Goal: Register for event/course

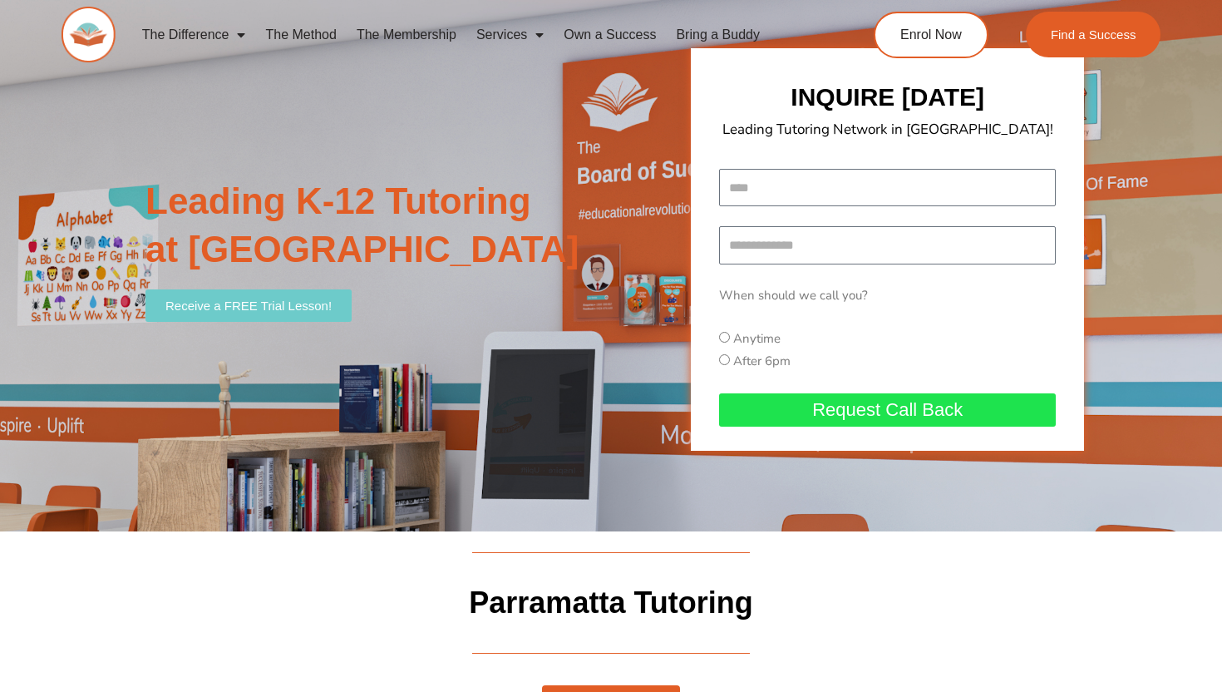
click at [308, 37] on link "The Method" at bounding box center [300, 35] width 91 height 38
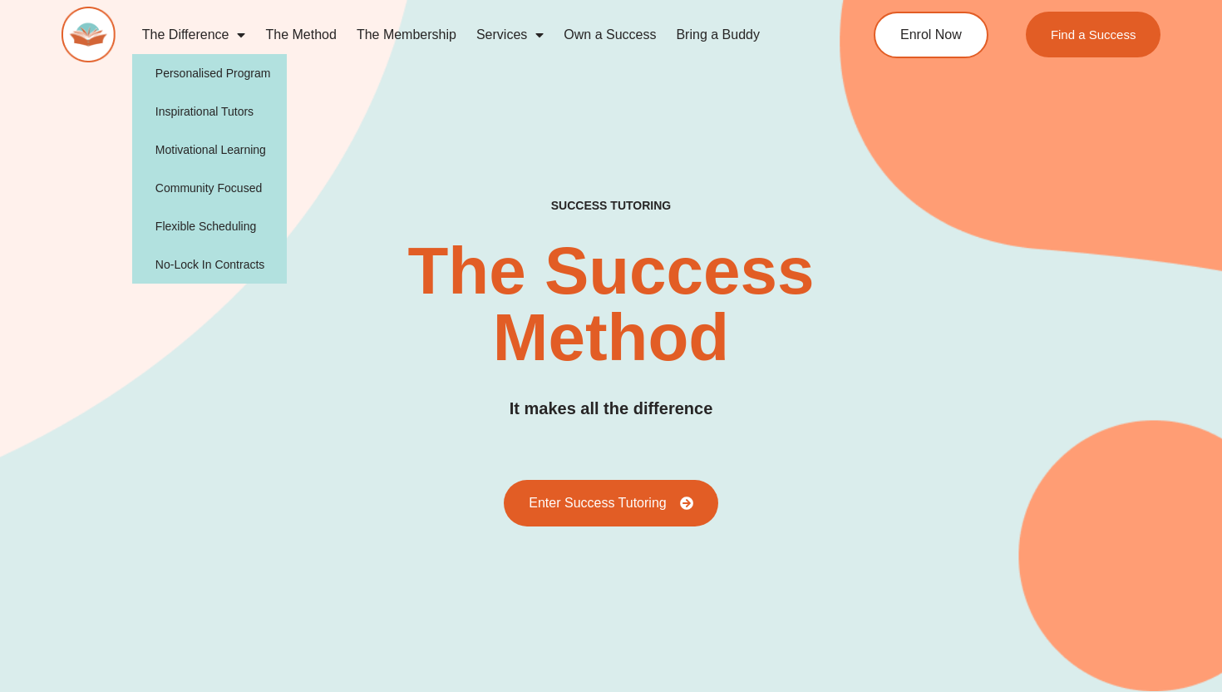
click at [216, 35] on link "The Difference" at bounding box center [194, 35] width 124 height 38
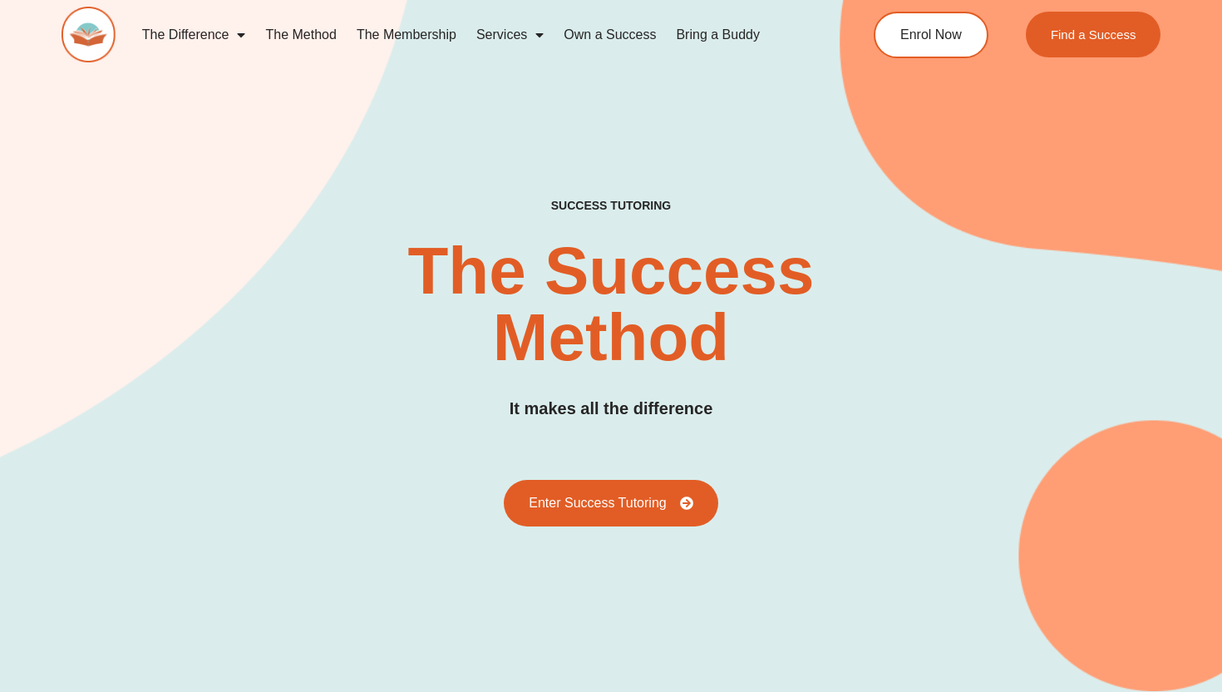
click at [216, 35] on link "The Difference" at bounding box center [194, 35] width 124 height 38
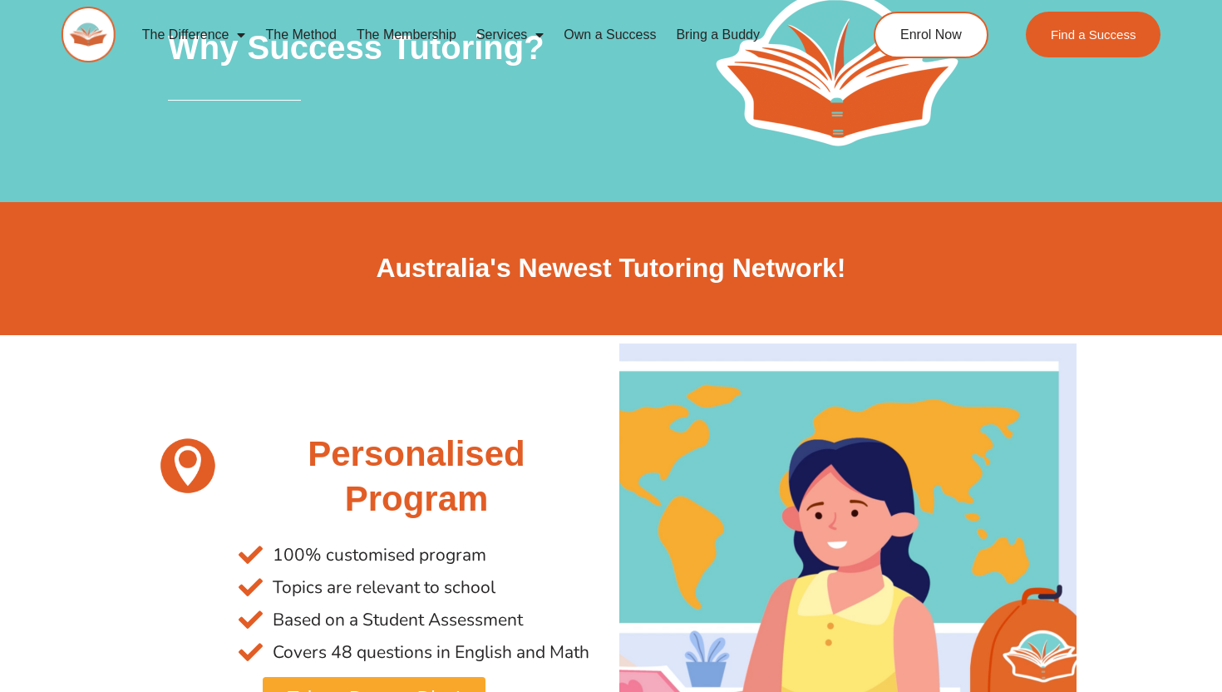
click at [320, 32] on link "The Method" at bounding box center [300, 35] width 91 height 38
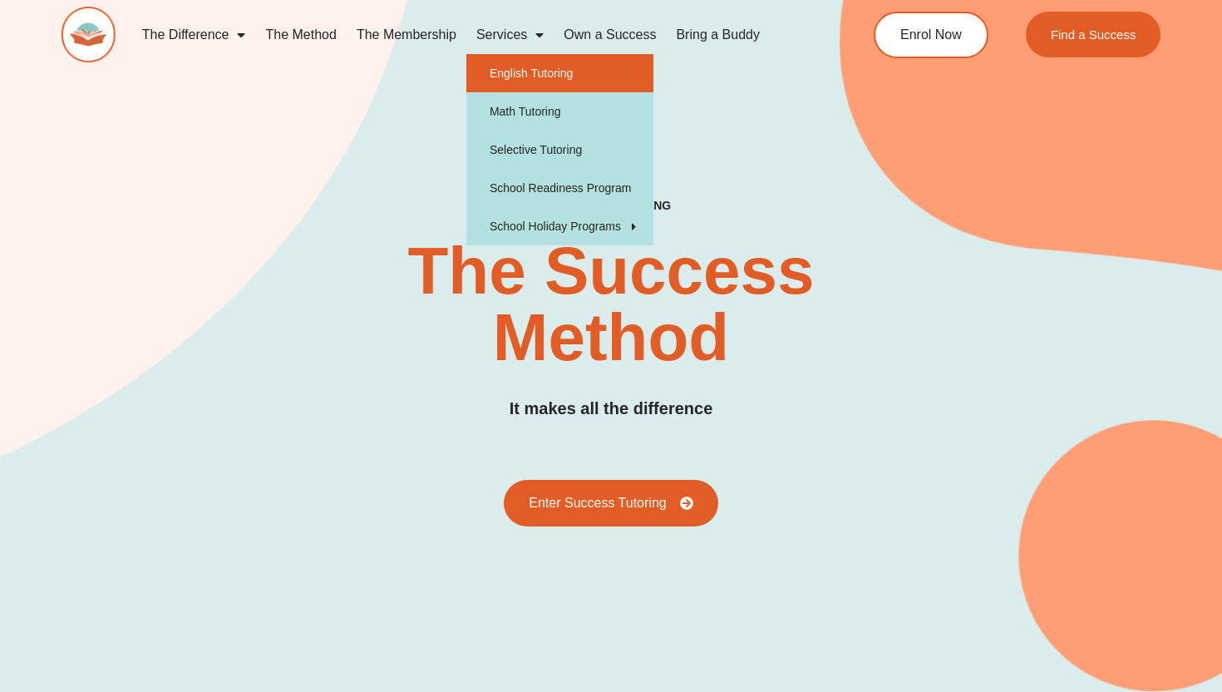
click at [543, 72] on link "English Tutoring" at bounding box center [559, 73] width 187 height 38
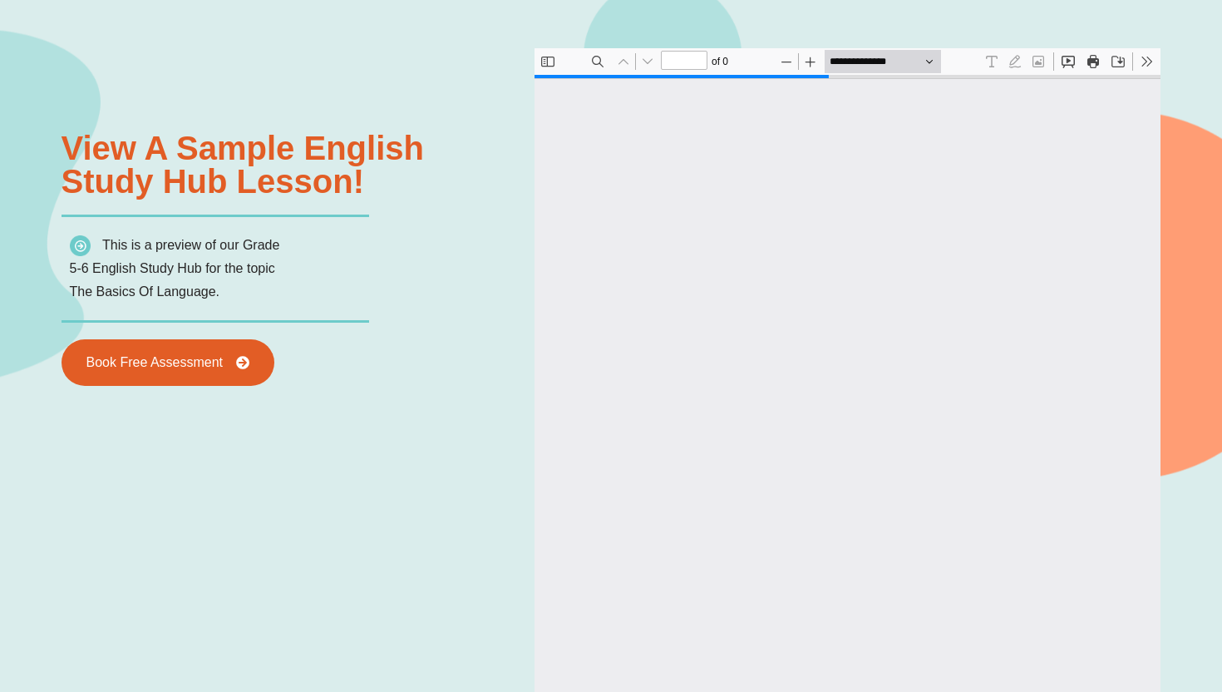
type input "*"
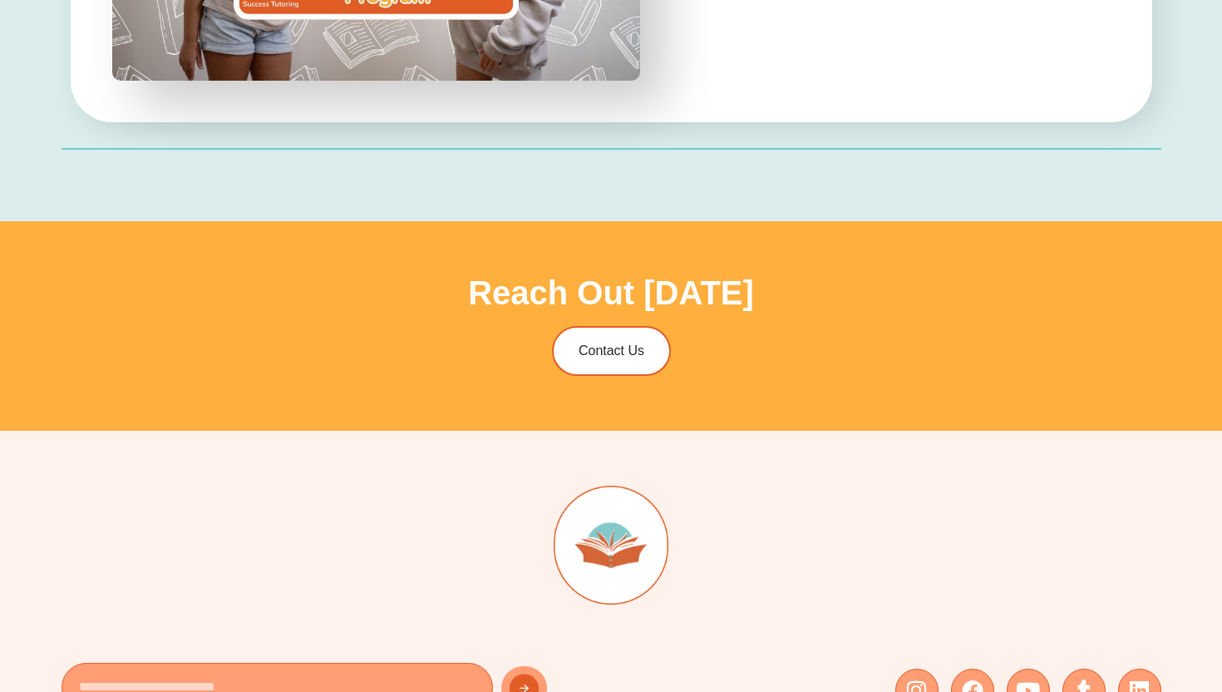
scroll to position [5388, 0]
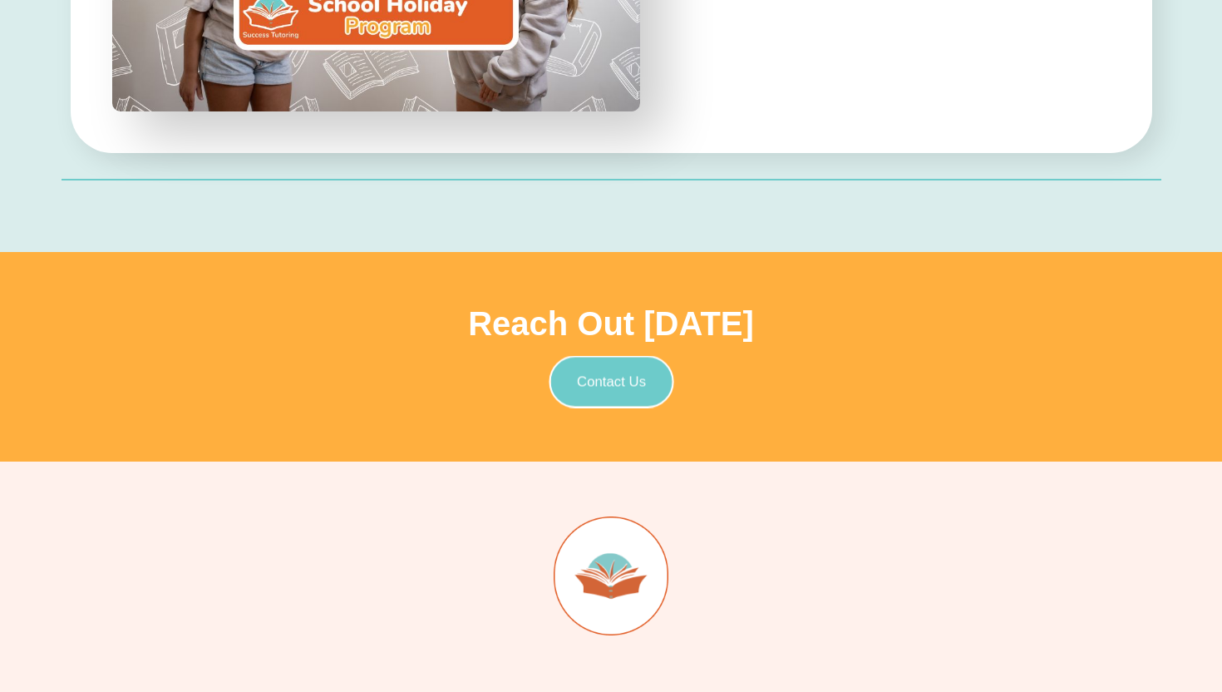
click at [632, 387] on span "Contact Us" at bounding box center [610, 382] width 69 height 14
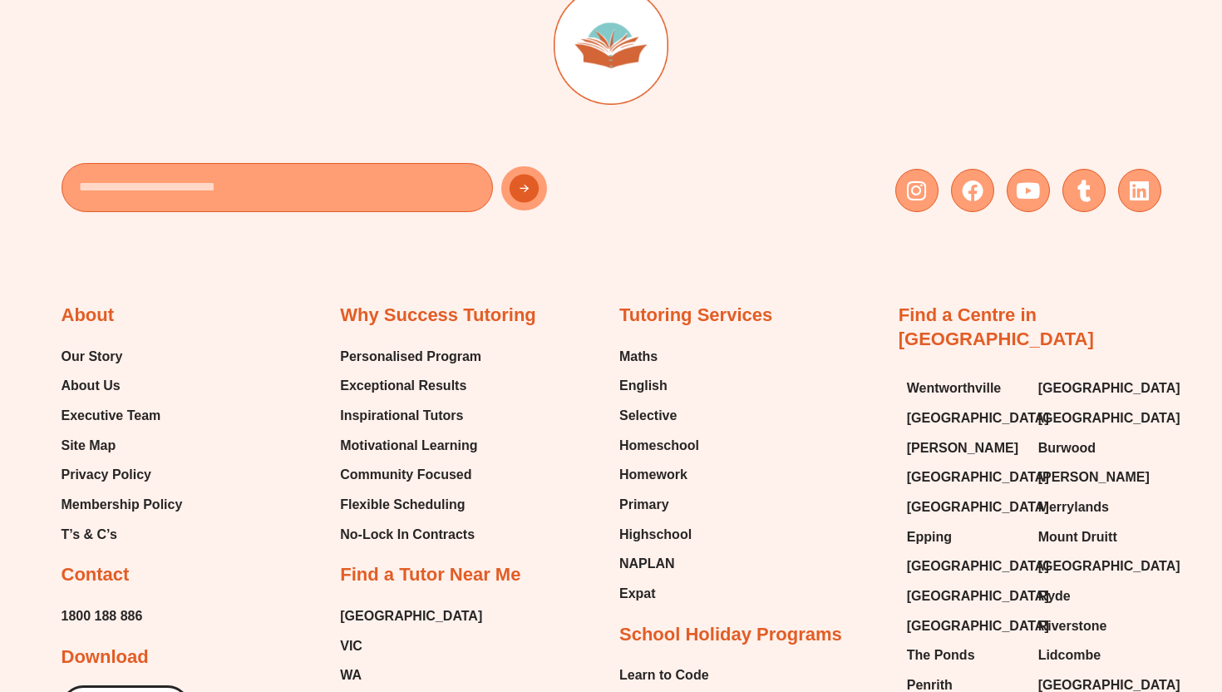
scroll to position [6201, 0]
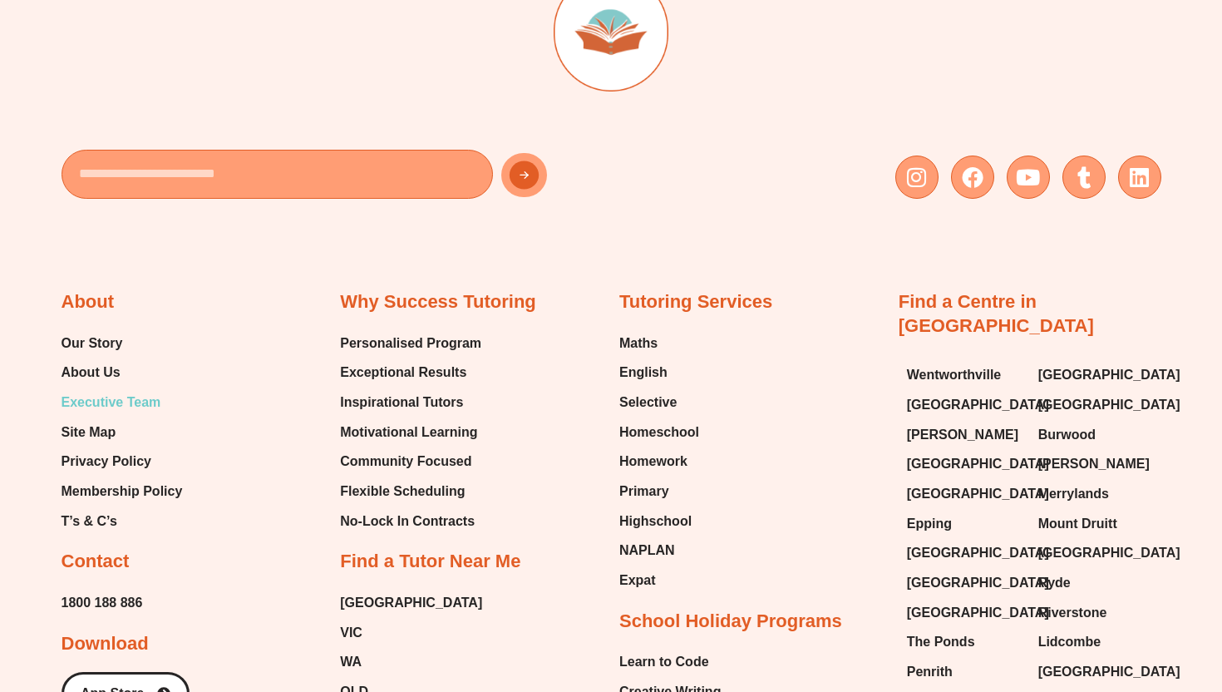
click at [140, 391] on span "Executive Team" at bounding box center [112, 402] width 100 height 25
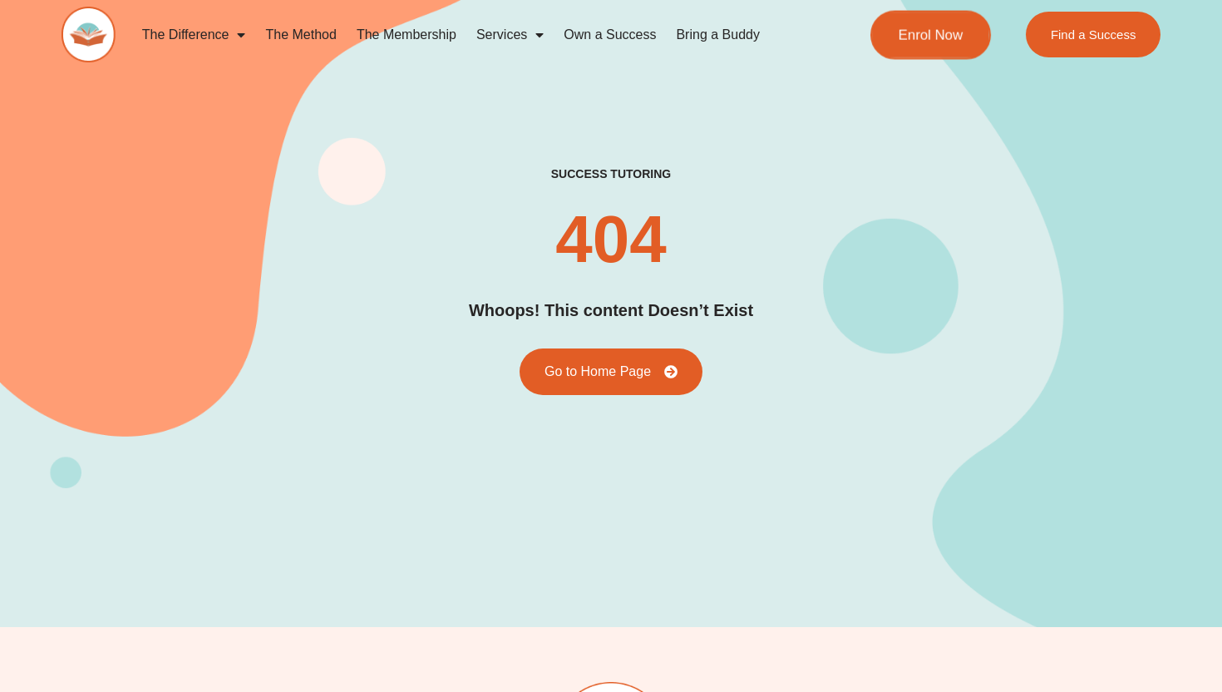
click at [913, 43] on link "Enrol Now" at bounding box center [930, 34] width 121 height 49
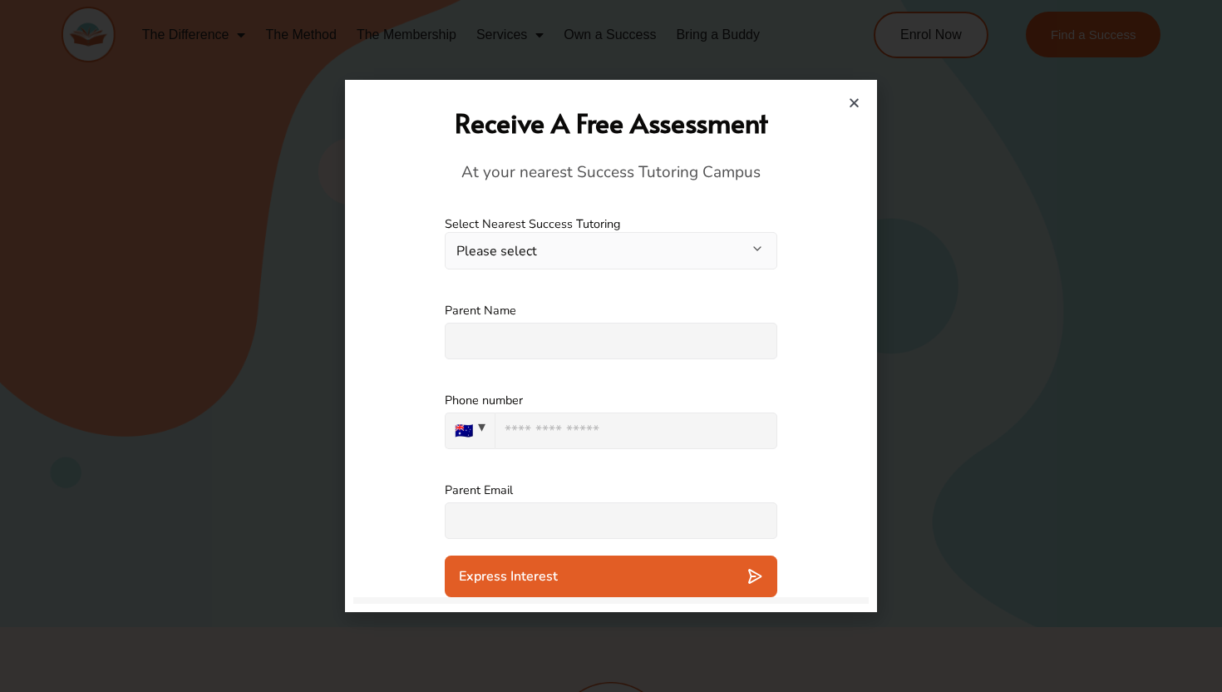
click at [591, 260] on button "Please select" at bounding box center [611, 250] width 333 height 37
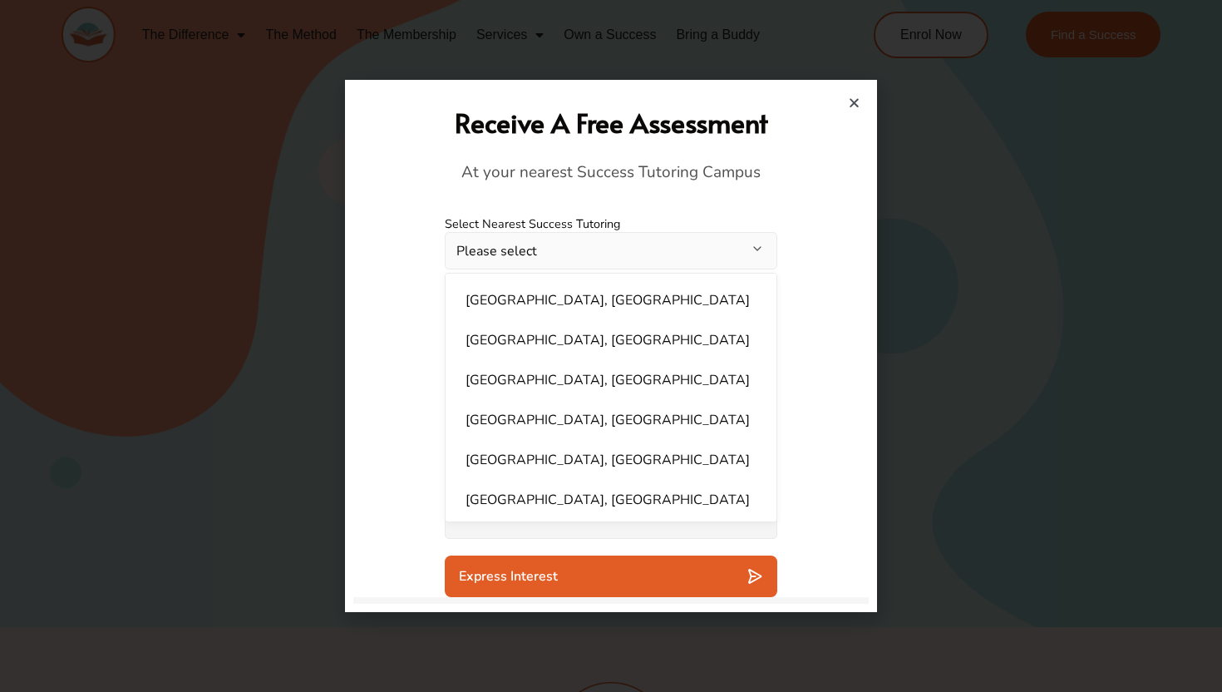
click at [580, 303] on li "Bankstown, NSW" at bounding box center [611, 299] width 311 height 33
select select "**********"
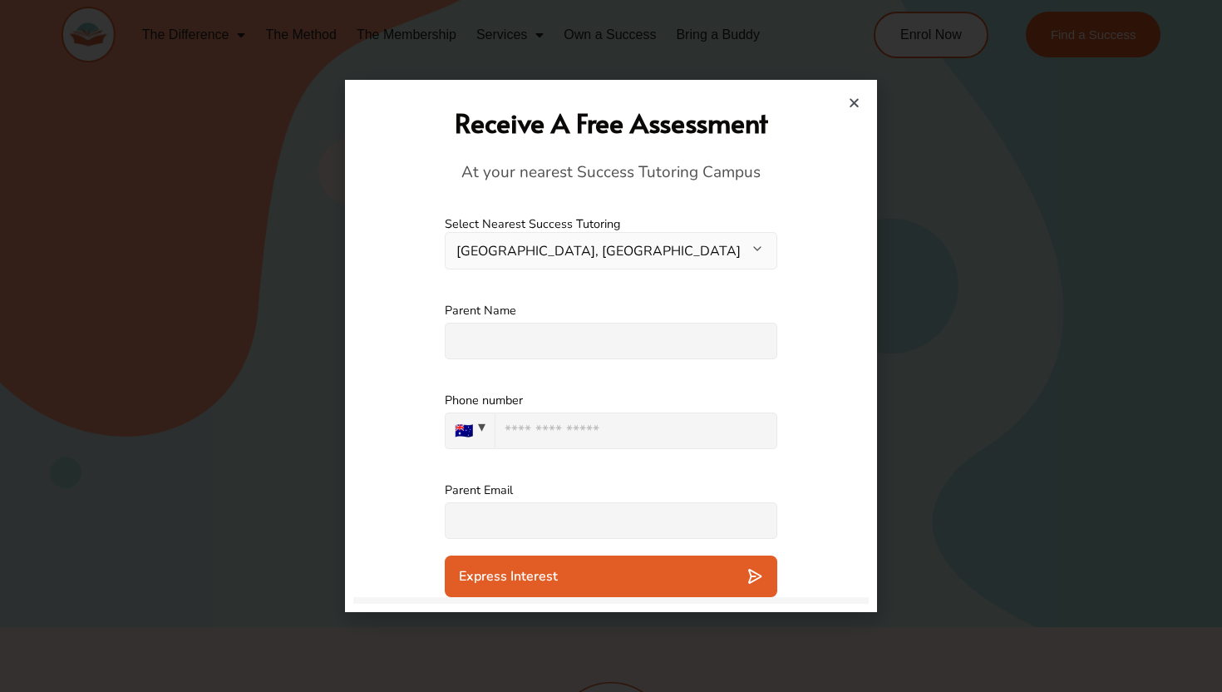
click at [579, 346] on input "text" at bounding box center [611, 341] width 333 height 37
type input "**********"
type input "***"
click at [661, 437] on input "***" at bounding box center [636, 430] width 283 height 37
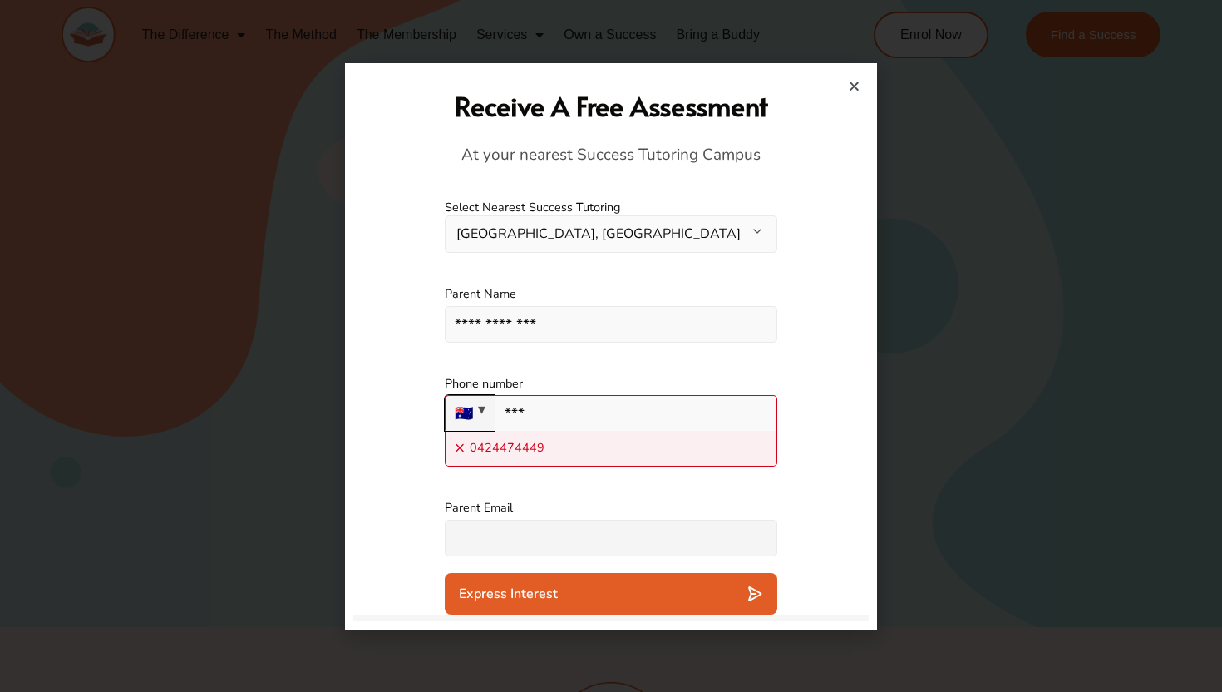
click at [594, 408] on input "***" at bounding box center [636, 413] width 283 height 36
paste input "**********"
type input "**********"
click at [810, 460] on div "**********" at bounding box center [610, 421] width 515 height 124
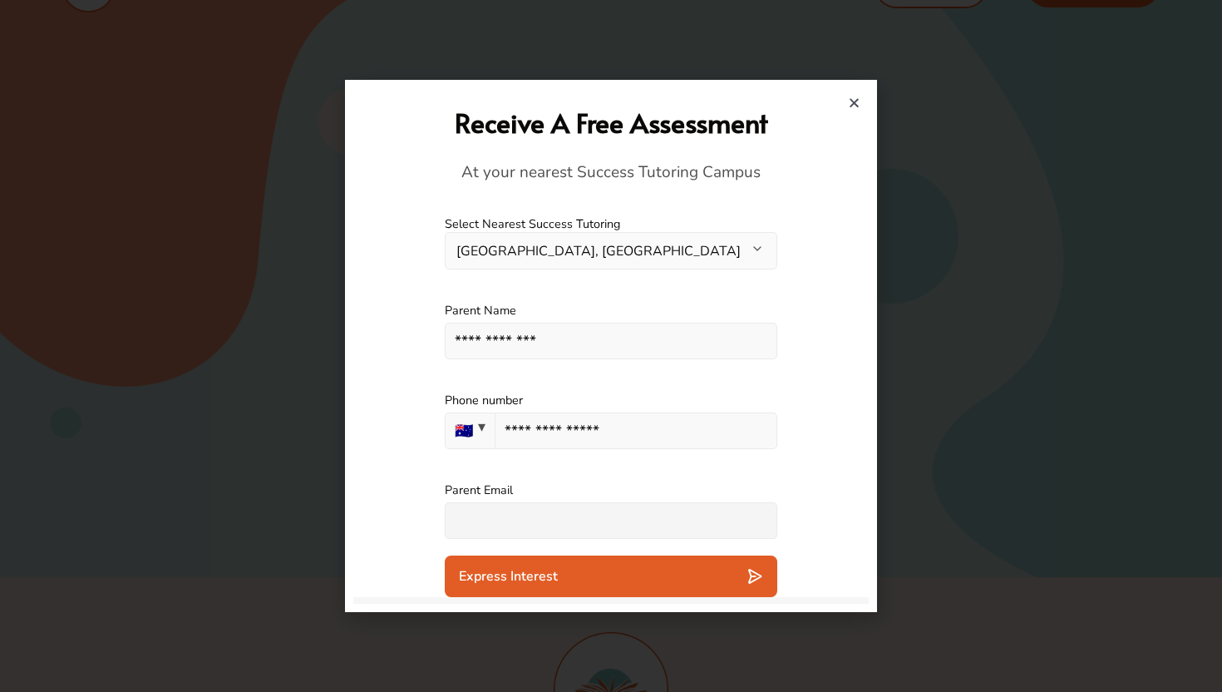
scroll to position [57, 0]
click at [704, 516] on input "text" at bounding box center [611, 520] width 333 height 37
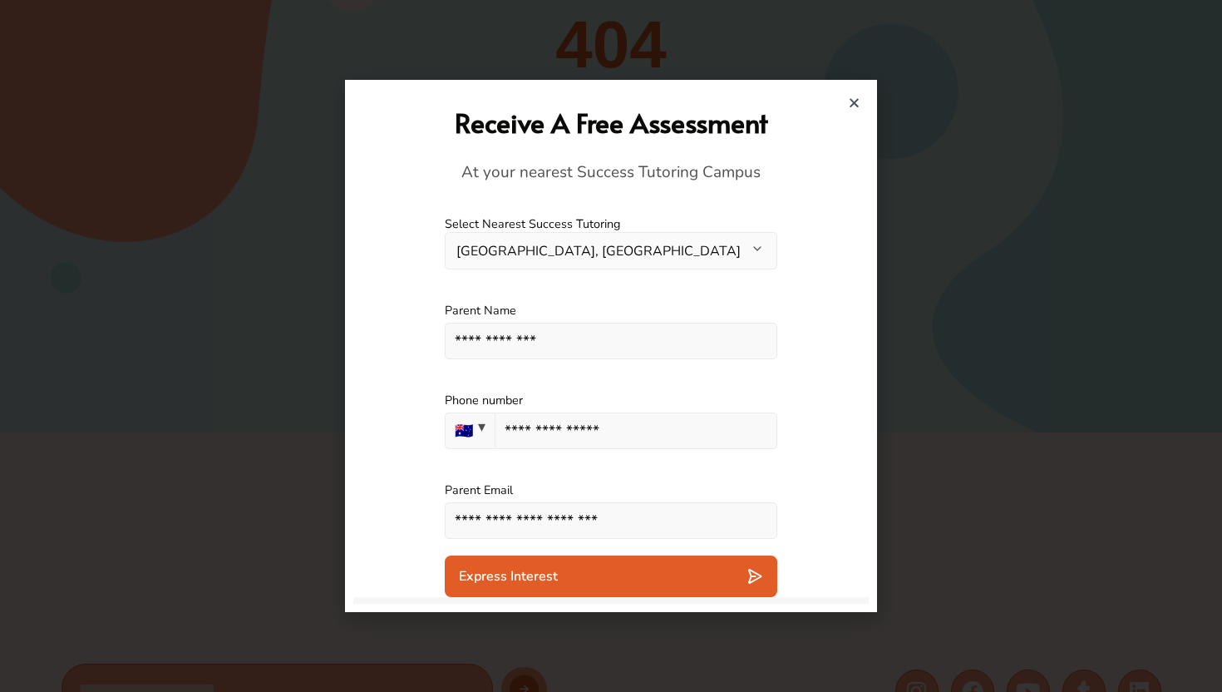
scroll to position [195, 0]
type input "**********"
click at [679, 573] on div "Express Interest" at bounding box center [611, 576] width 304 height 17
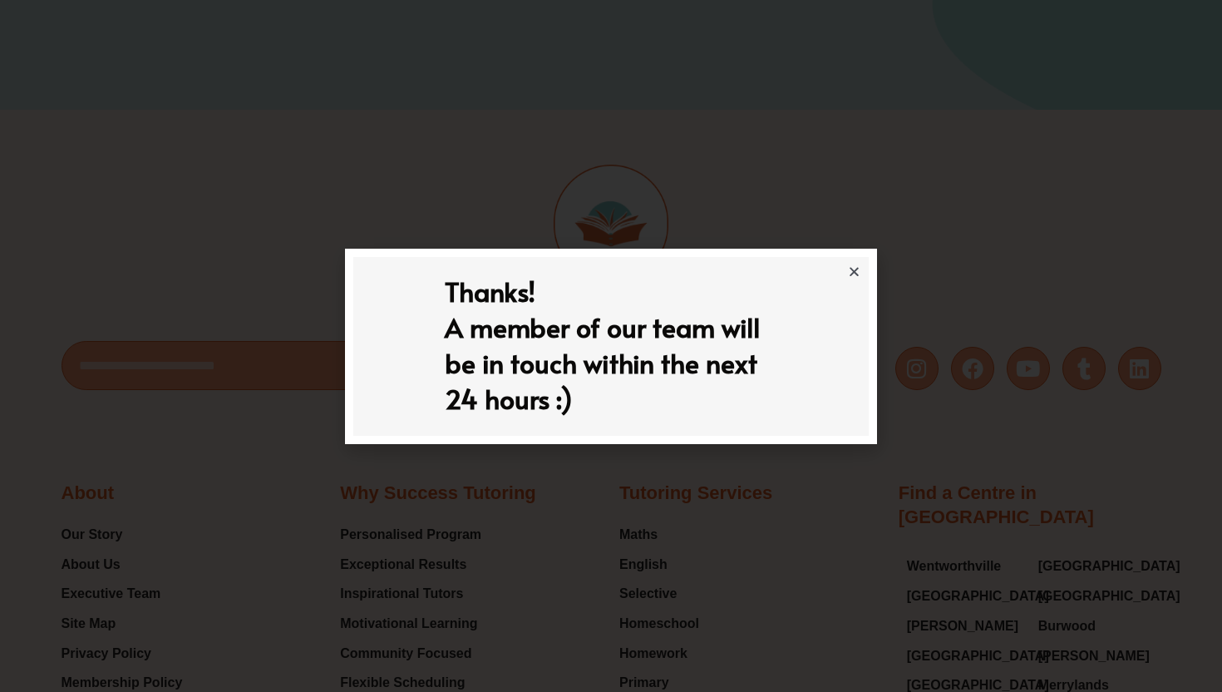
scroll to position [638, 0]
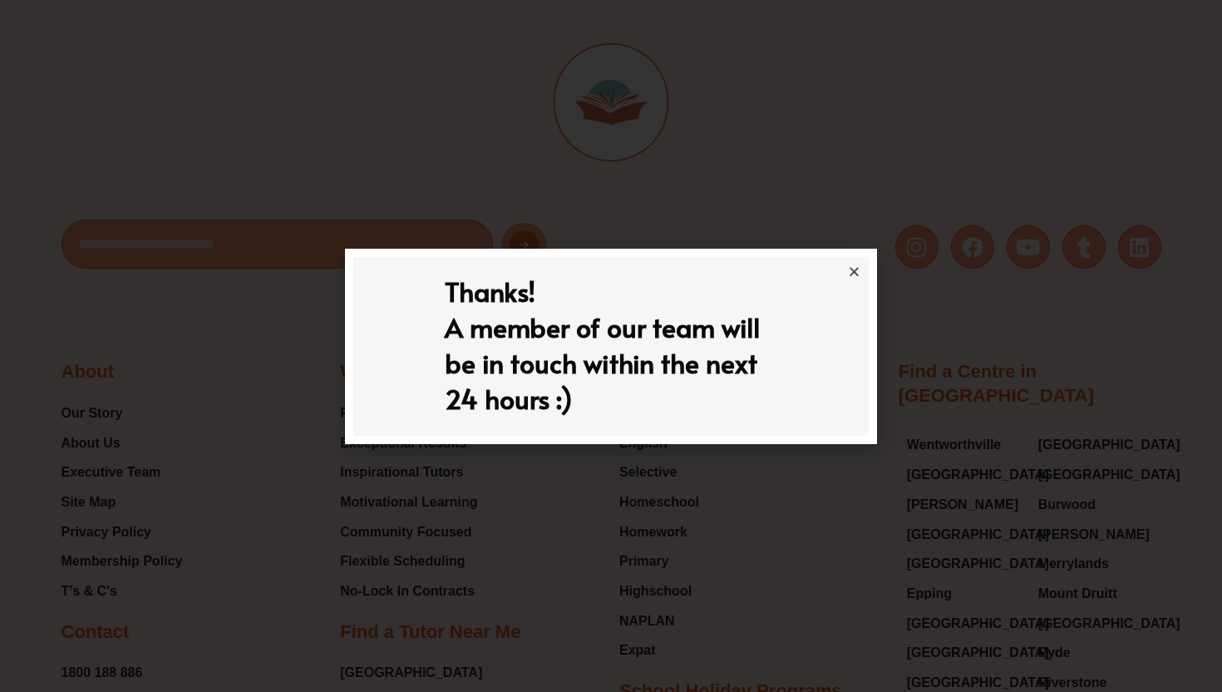
click at [855, 269] on icon "Close" at bounding box center [854, 271] width 12 height 12
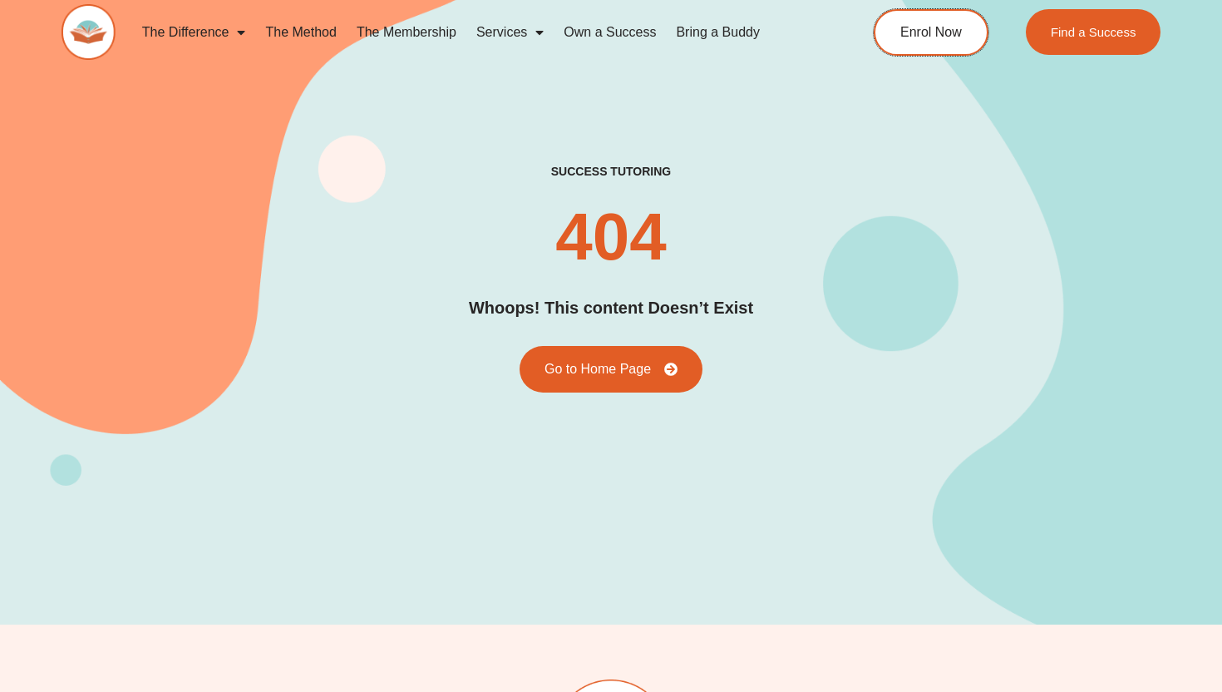
scroll to position [0, 0]
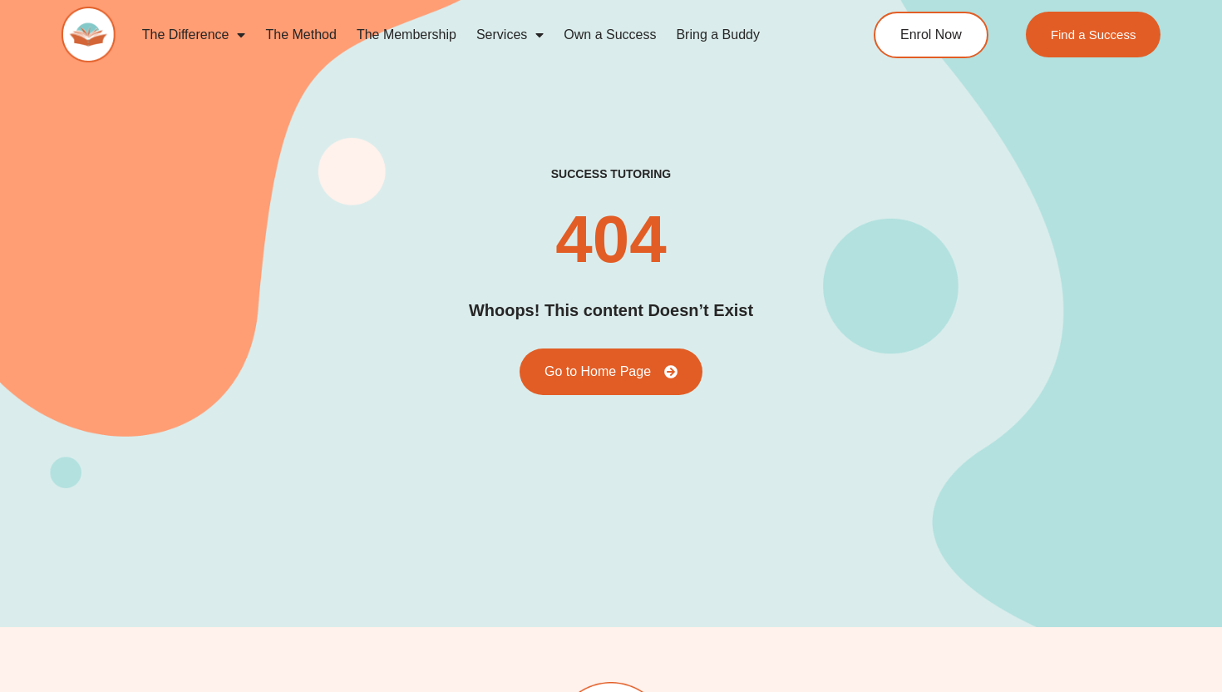
click at [717, 32] on link "Bring a Buddy" at bounding box center [718, 35] width 104 height 38
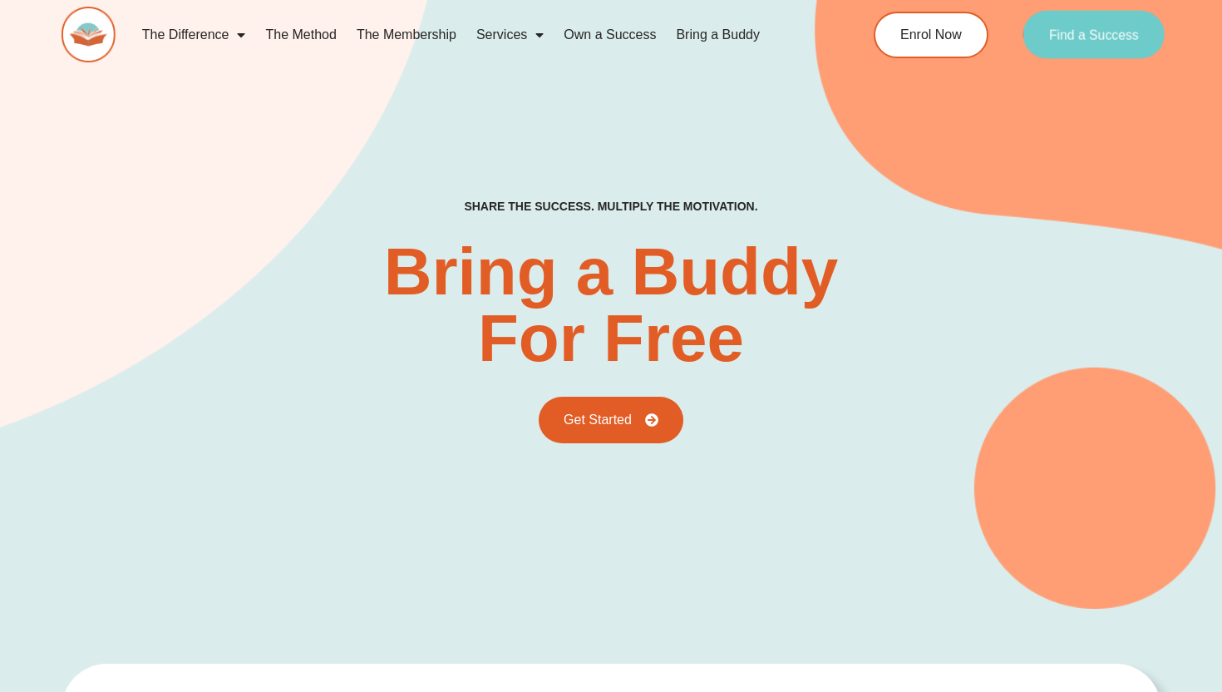
click at [1079, 50] on link "Find a Success" at bounding box center [1094, 35] width 142 height 48
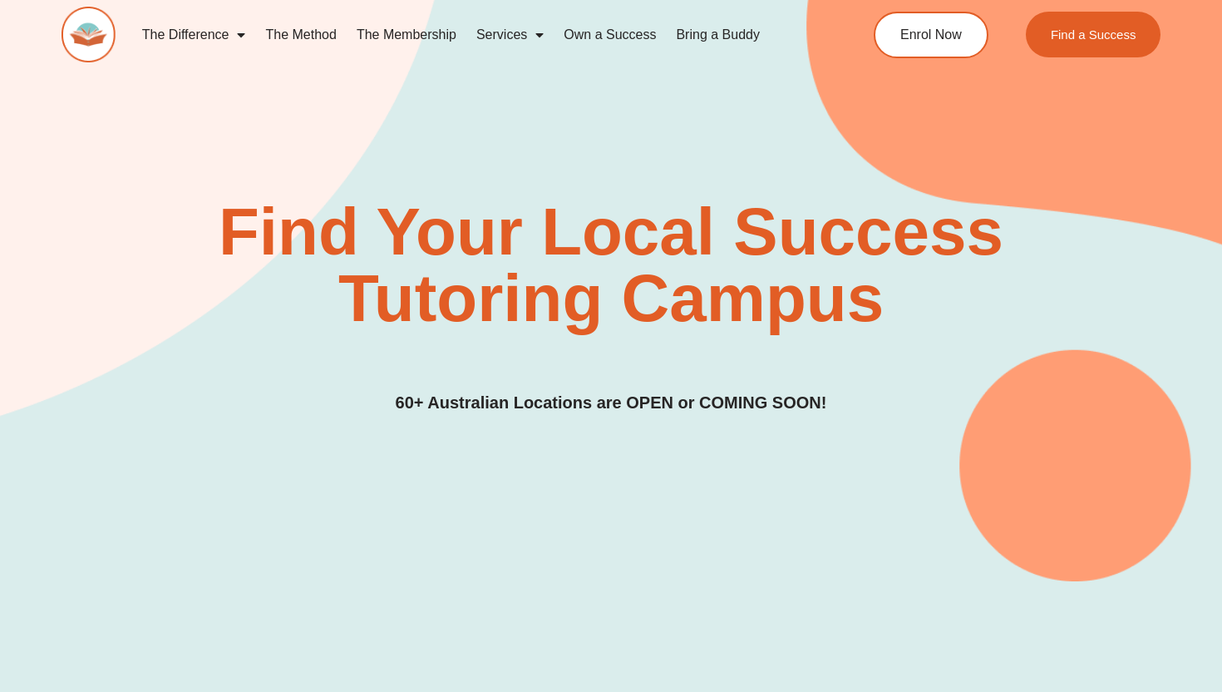
click at [318, 35] on link "The Method" at bounding box center [300, 35] width 91 height 38
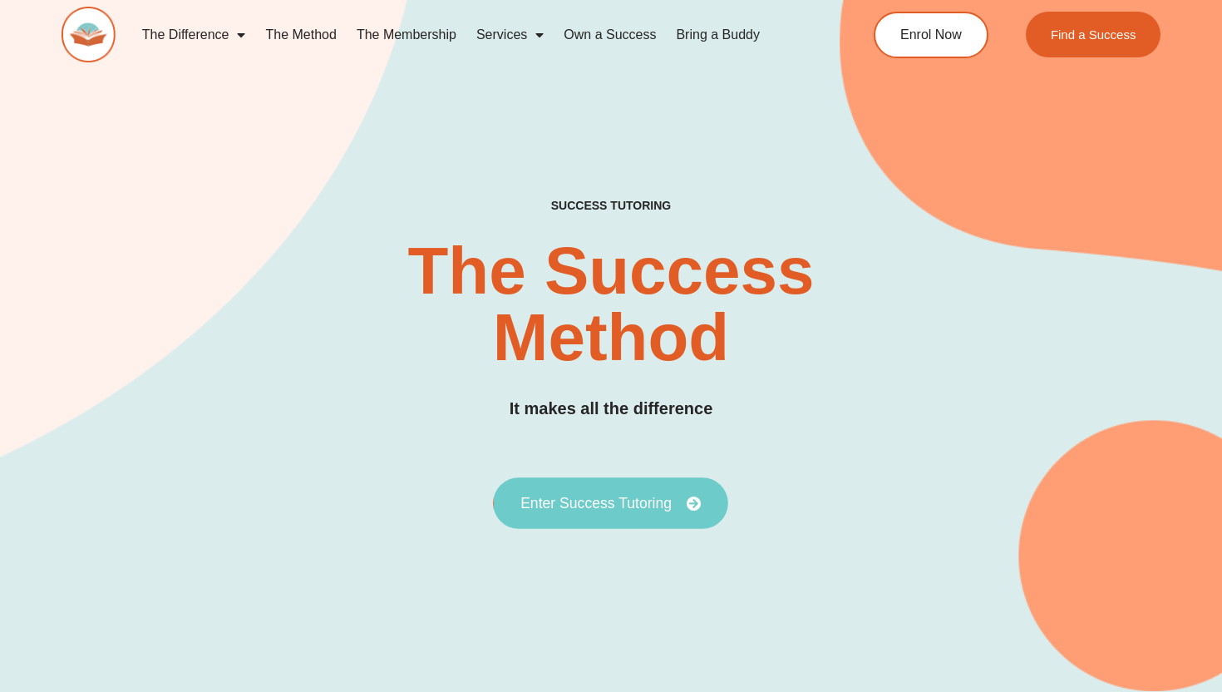
click at [632, 503] on span "Enter Success Tutoring" at bounding box center [595, 502] width 151 height 15
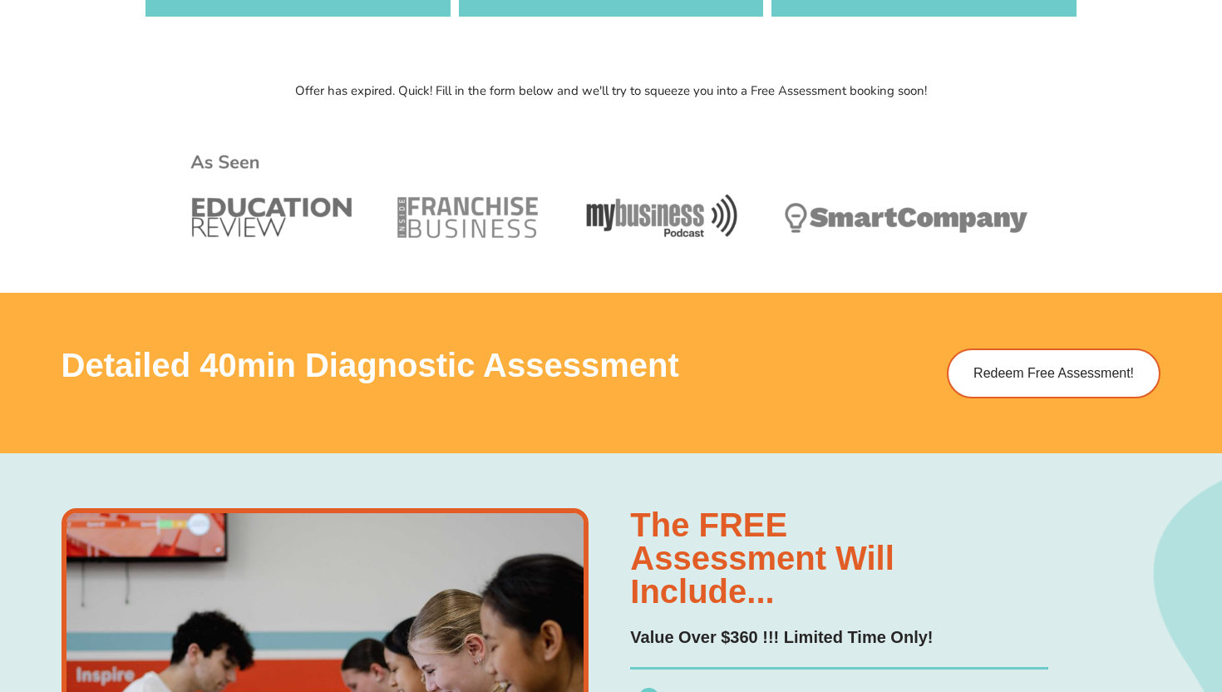
scroll to position [743, 0]
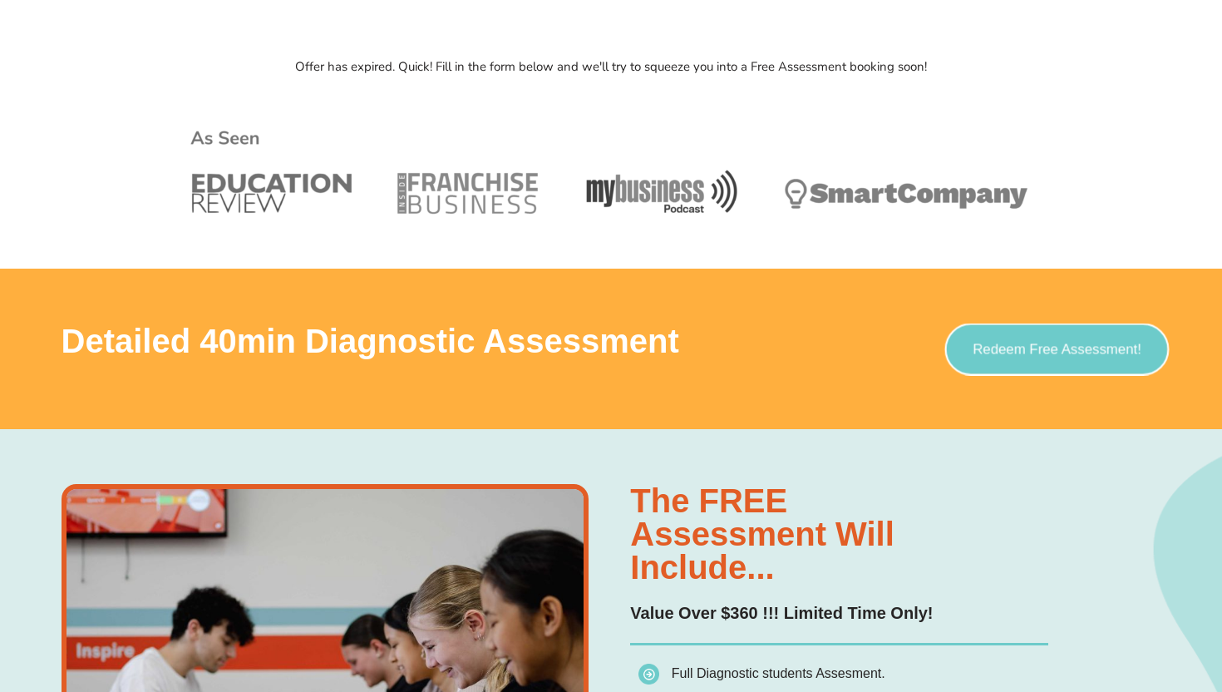
click at [1056, 351] on span "Redeem Free Assessment!" at bounding box center [1057, 349] width 169 height 14
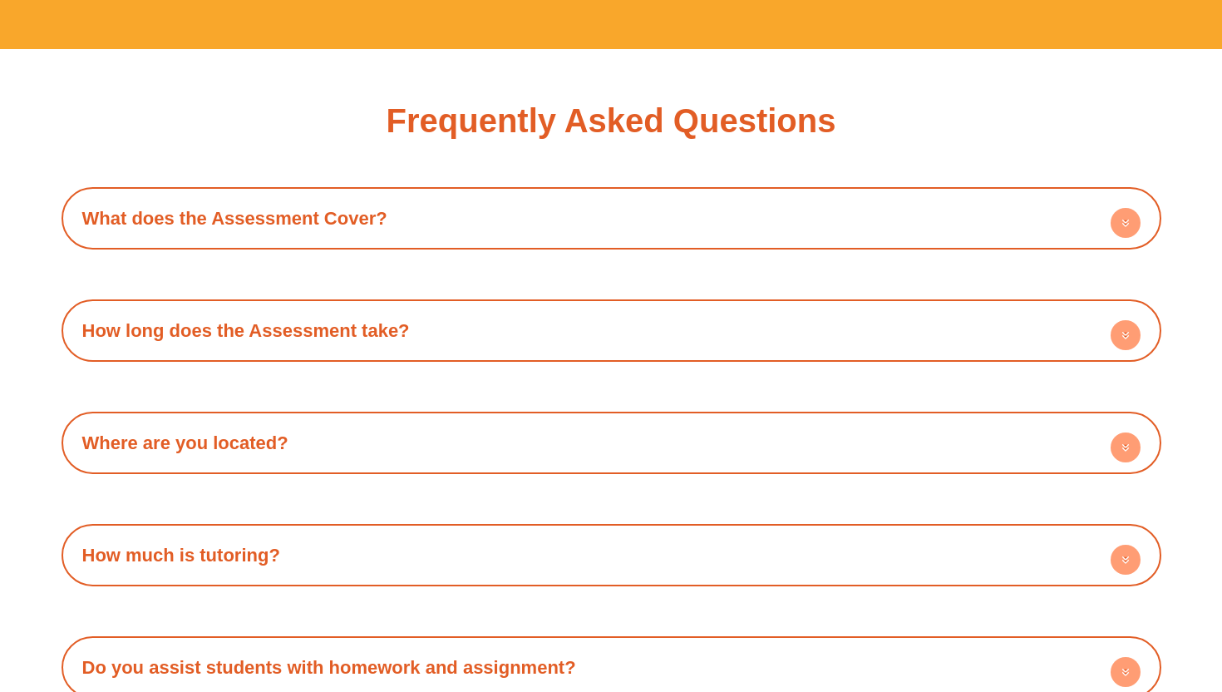
scroll to position [4712, 0]
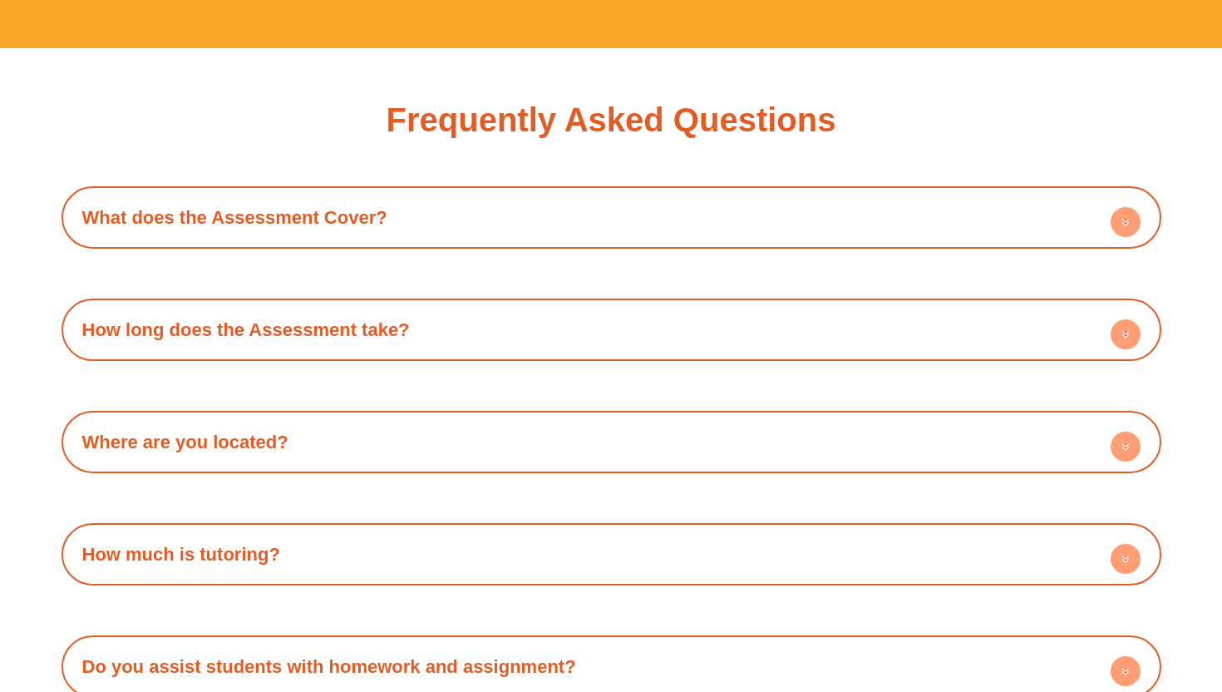
click at [640, 209] on h4 "What does the Assessment Cover?" at bounding box center [611, 218] width 1083 height 46
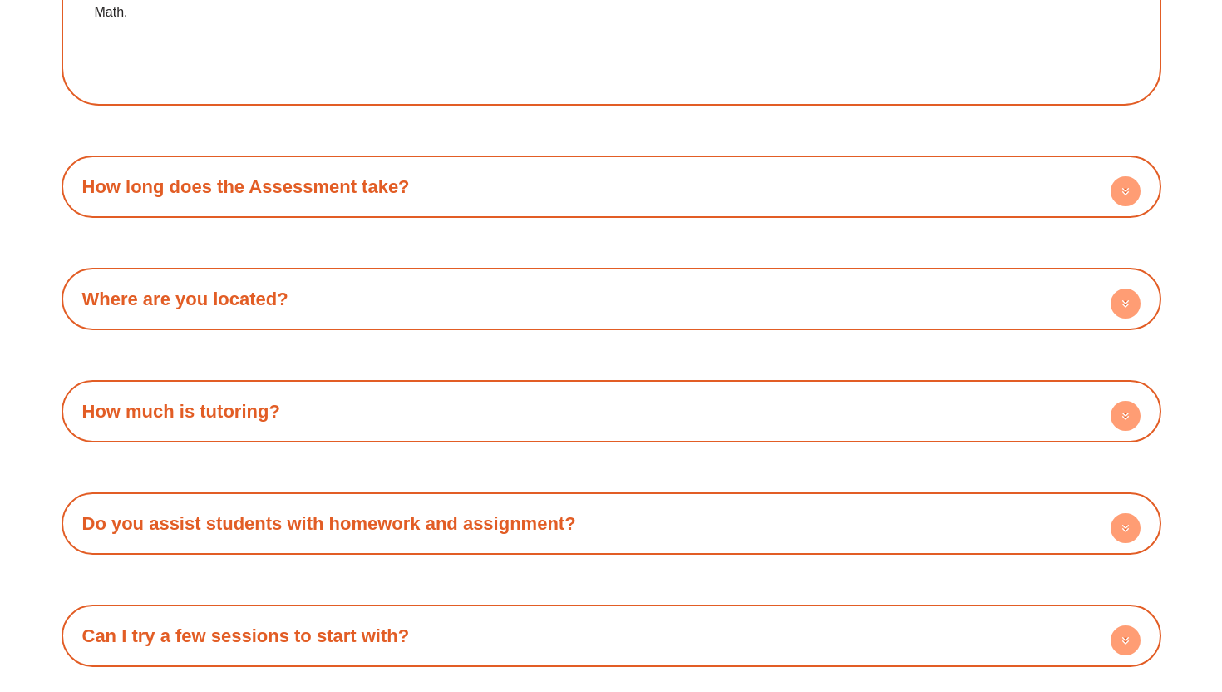
scroll to position [5005, 0]
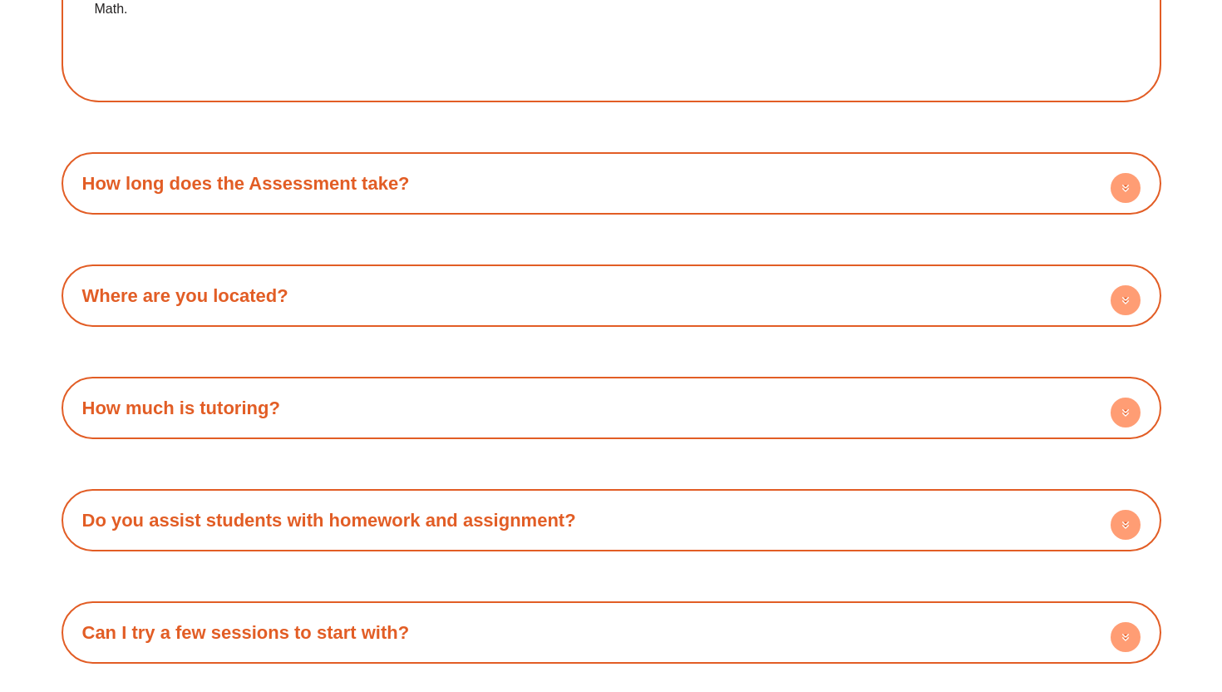
click at [640, 187] on div "How long does the Assessment take?" at bounding box center [611, 183] width 1083 height 46
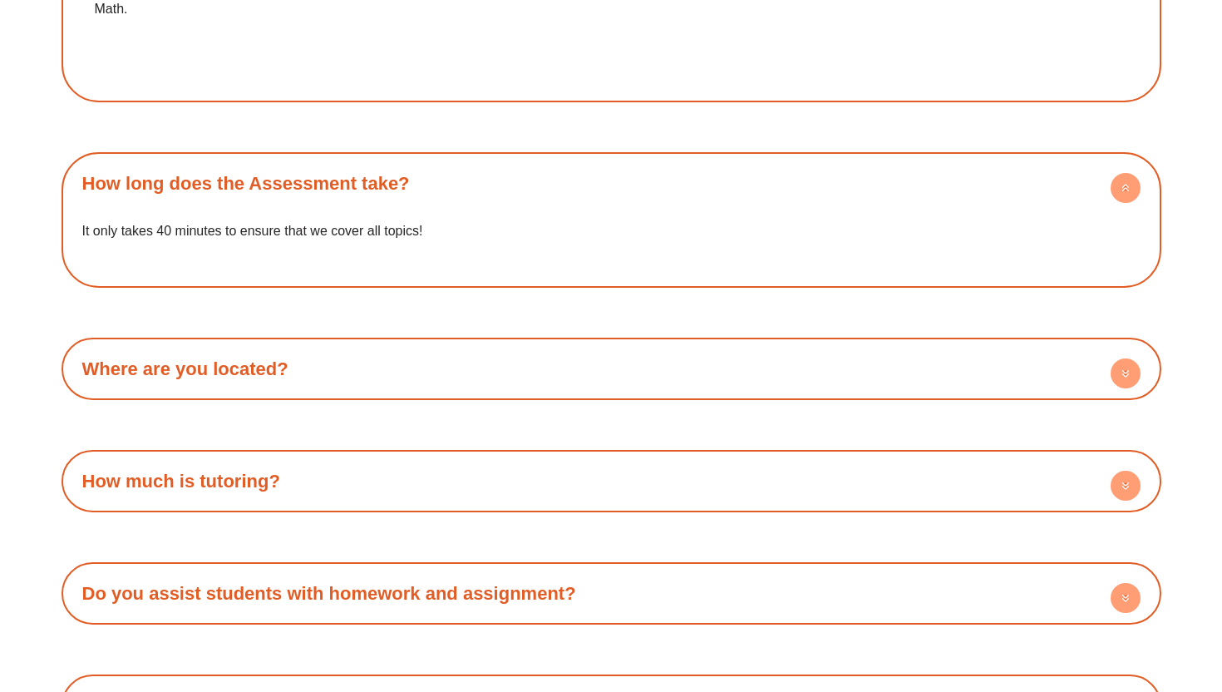
click at [614, 353] on h4 "Where are you located?" at bounding box center [611, 369] width 1083 height 46
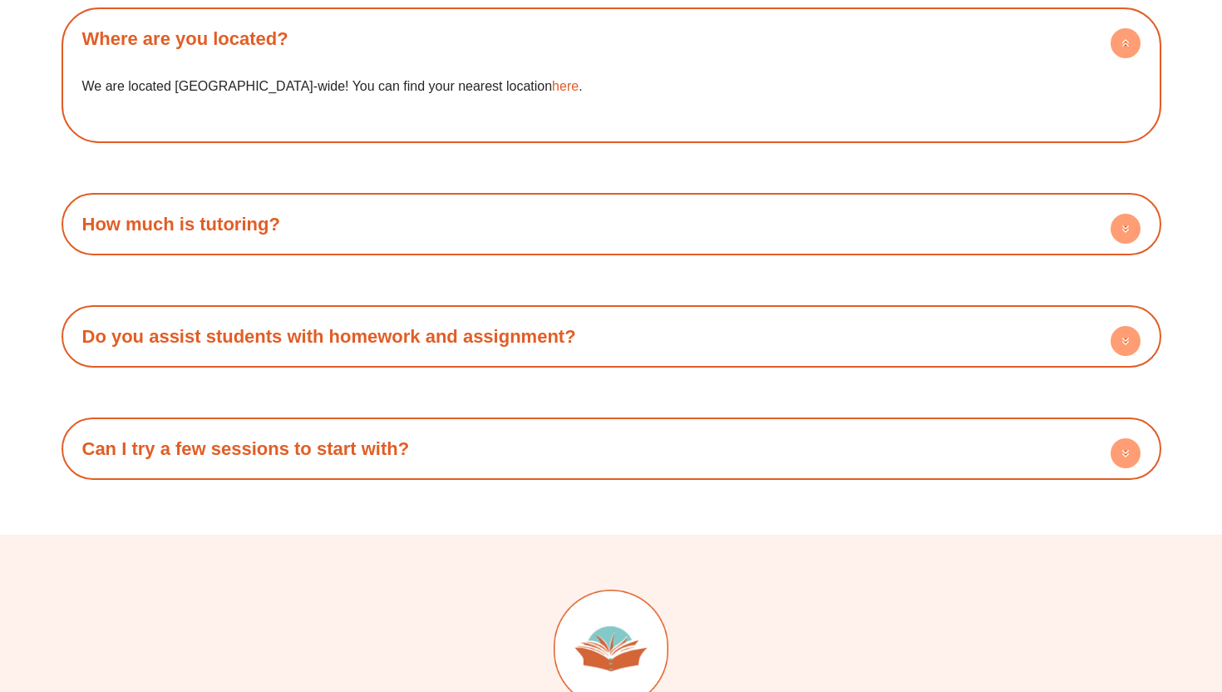
scroll to position [5360, 0]
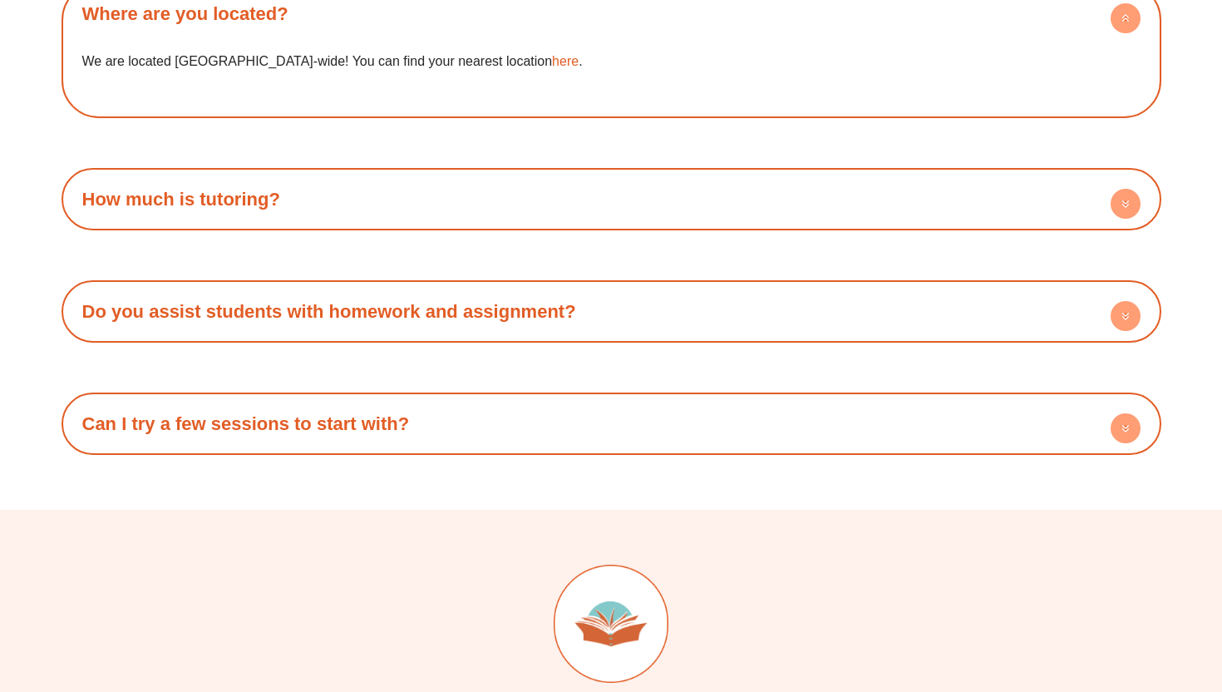
click at [627, 213] on div "How much is tutoring?" at bounding box center [611, 199] width 1083 height 46
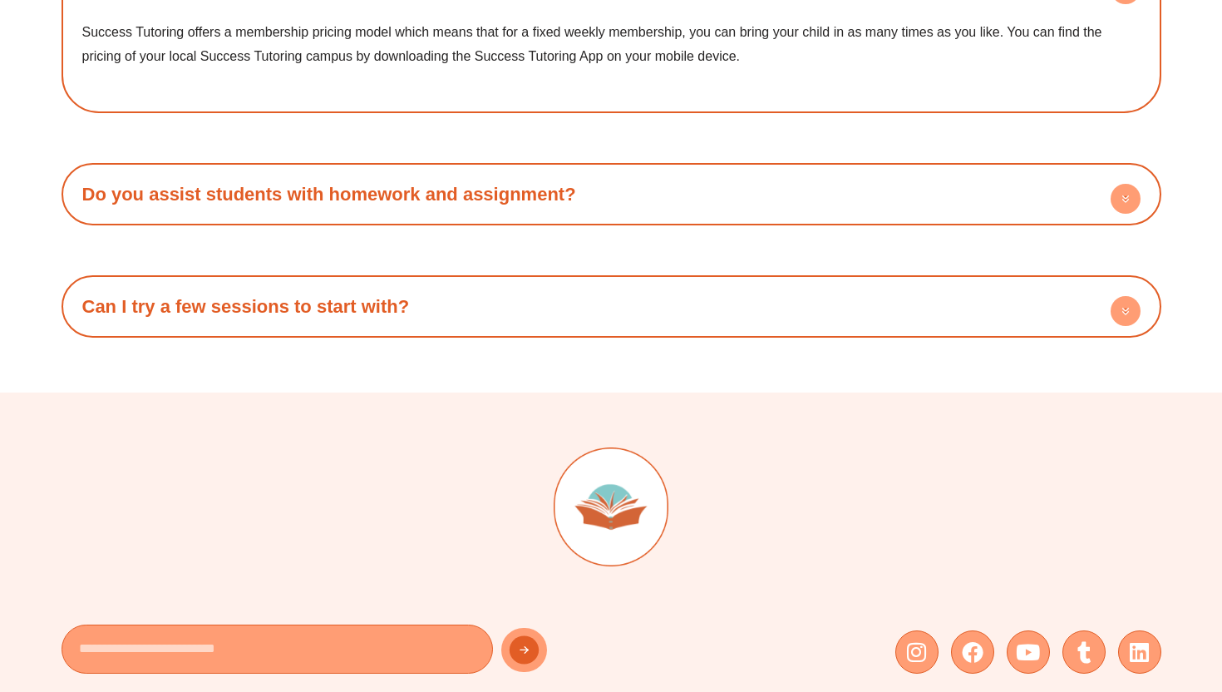
scroll to position [5590, 0]
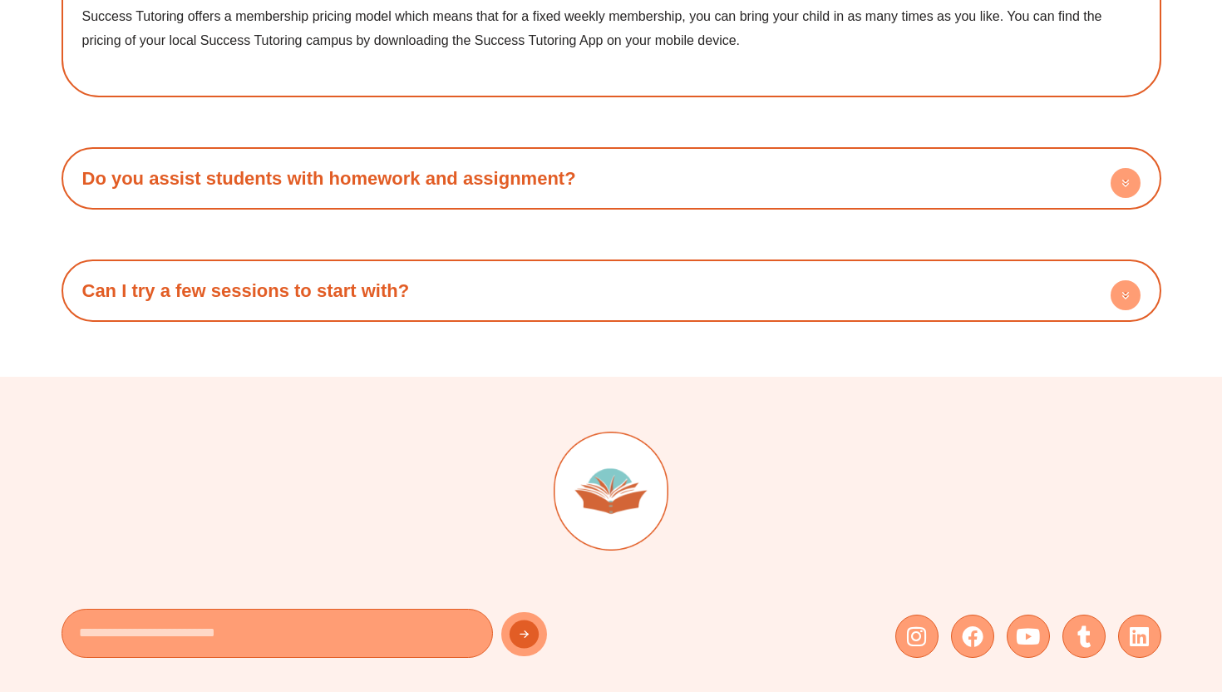
click at [562, 281] on h4 "Can I try a few sessions to start with?" at bounding box center [611, 291] width 1083 height 46
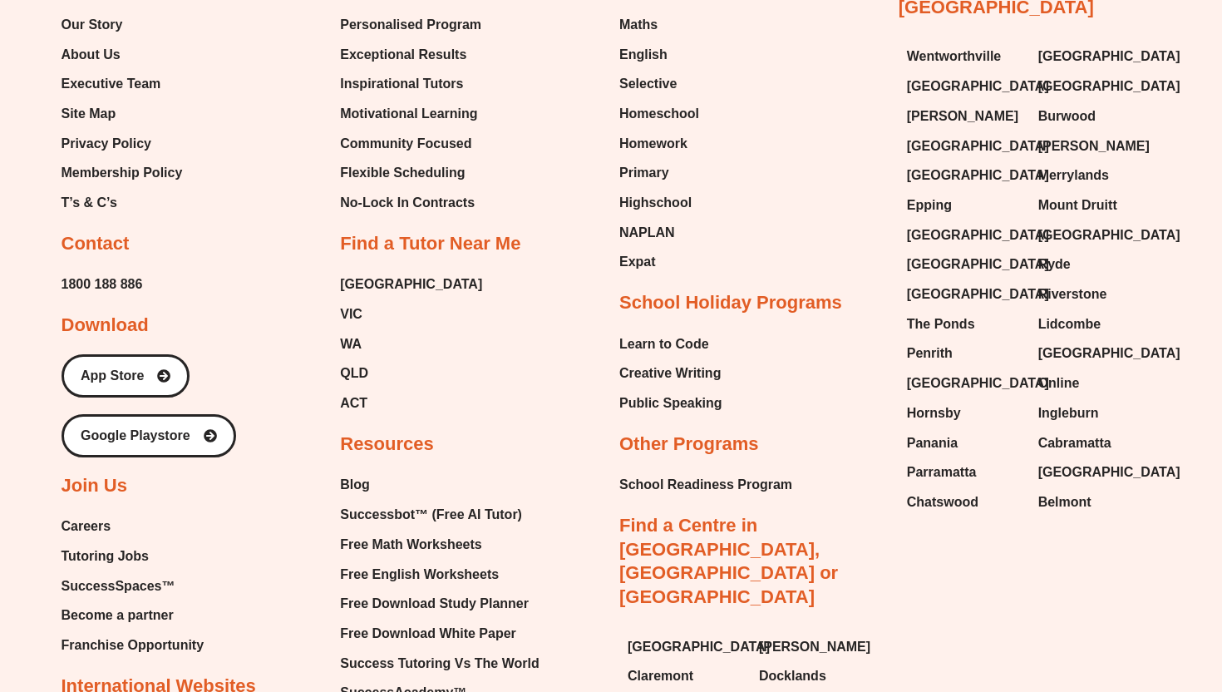
scroll to position [6466, 0]
click at [107, 27] on span "Our Story" at bounding box center [93, 24] width 62 height 25
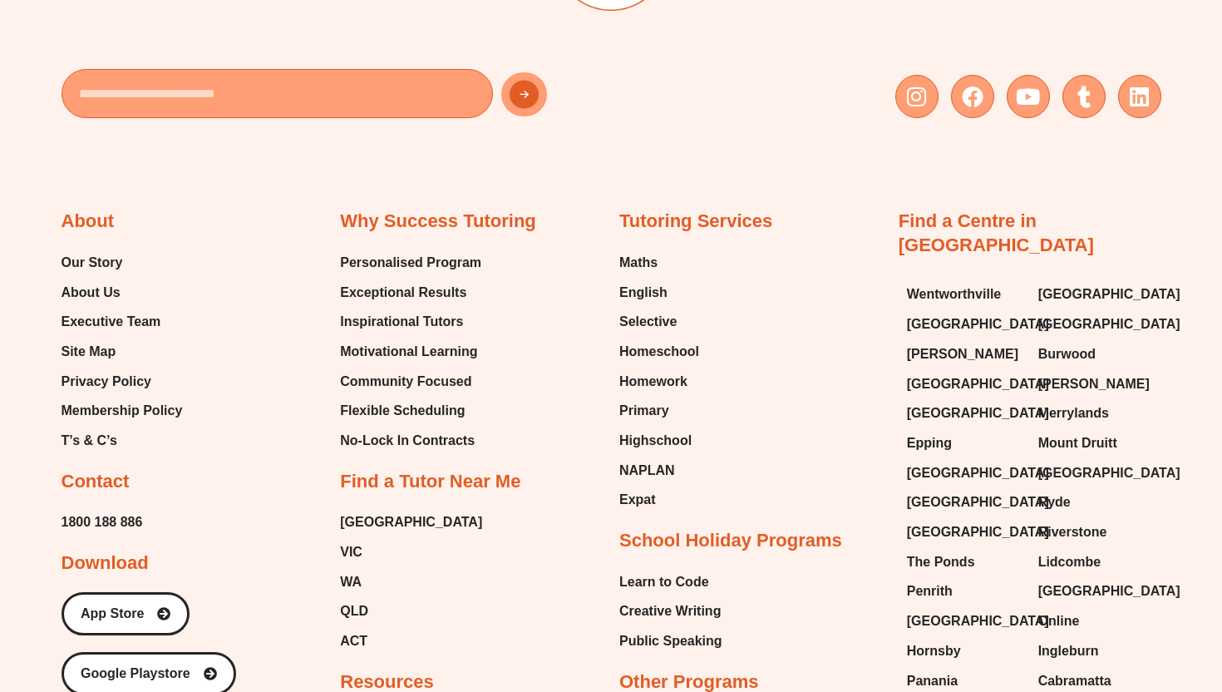
scroll to position [2273, 0]
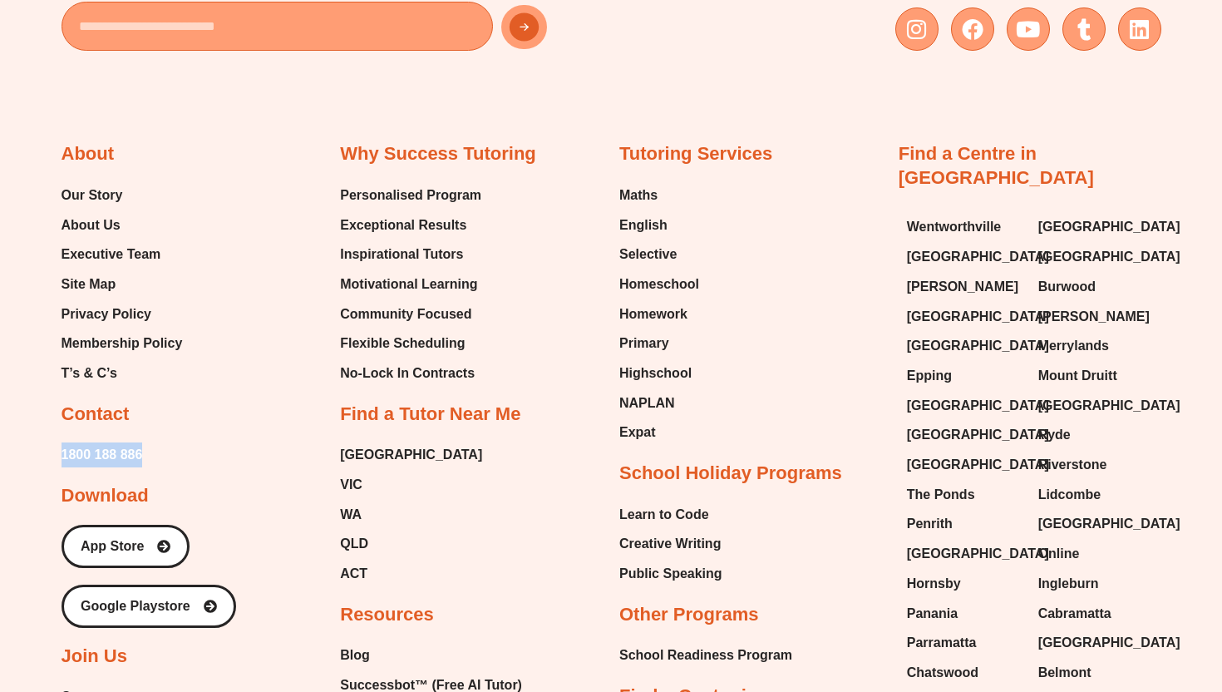
drag, startPoint x: 56, startPoint y: 455, endPoint x: 173, endPoint y: 455, distance: 117.2
click at [173, 455] on div "Email Instagram Facebook Youtube Tumblr Linkedin About Our Story About Us Execu…" at bounding box center [611, 463] width 1222 height 1384
copy span "1800 188 886"
